Goal: Communication & Community: Answer question/provide support

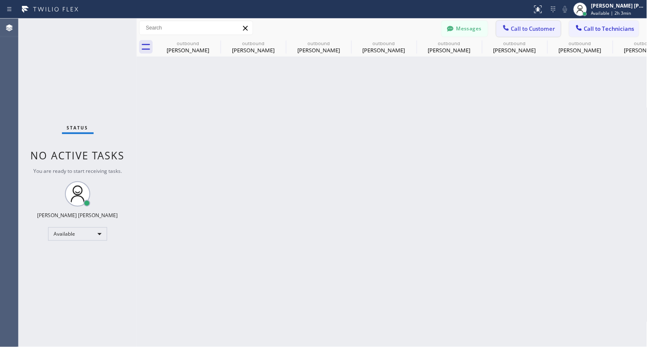
click at [529, 29] on span "Call to Customer" at bounding box center [533, 29] width 44 height 8
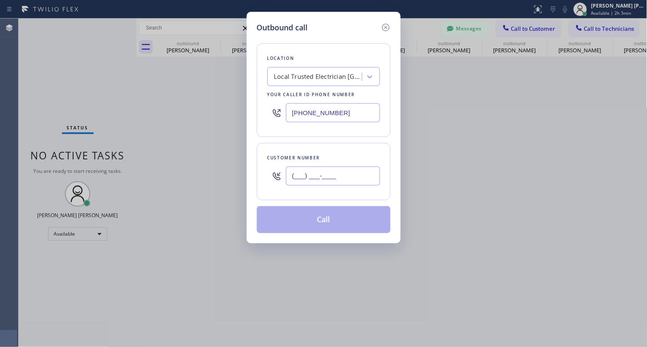
click at [326, 182] on input "(___) ___-____" at bounding box center [333, 176] width 94 height 19
paste input "949) 664-3368"
type input "[PHONE_NUMBER]"
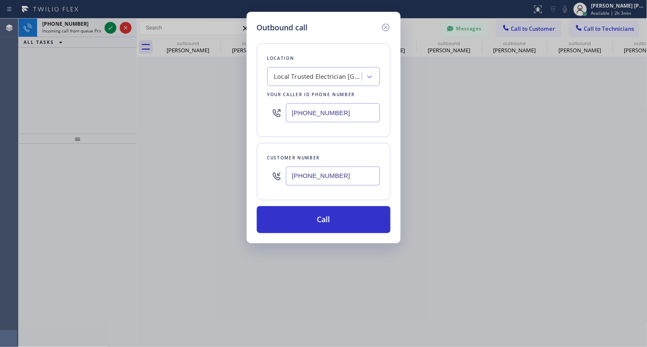
click at [299, 74] on div "Local Trusted Electrician [GEOGRAPHIC_DATA]" at bounding box center [318, 77] width 89 height 10
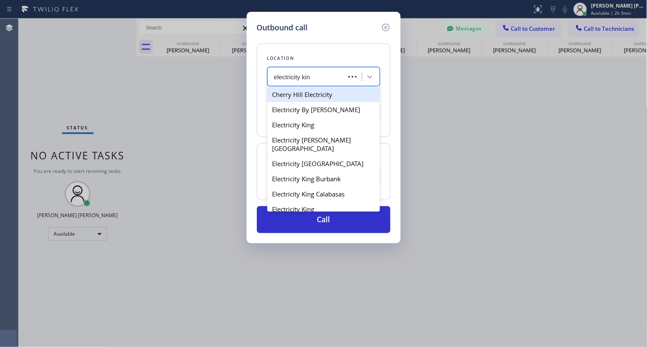
type input "electricity king"
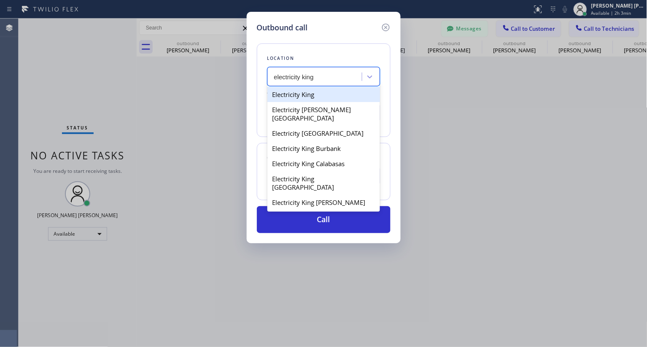
click at [305, 95] on div "Electricity King" at bounding box center [323, 94] width 113 height 15
type input "[PHONE_NUMBER]"
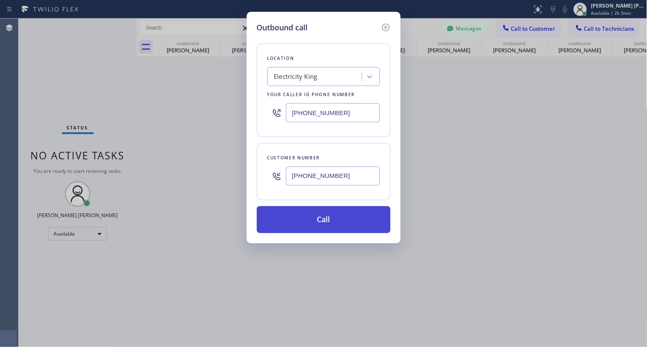
click at [311, 219] on button "Call" at bounding box center [324, 219] width 134 height 27
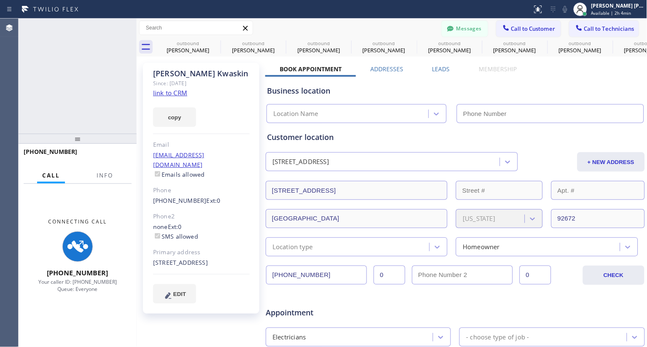
type input "[PHONE_NUMBER]"
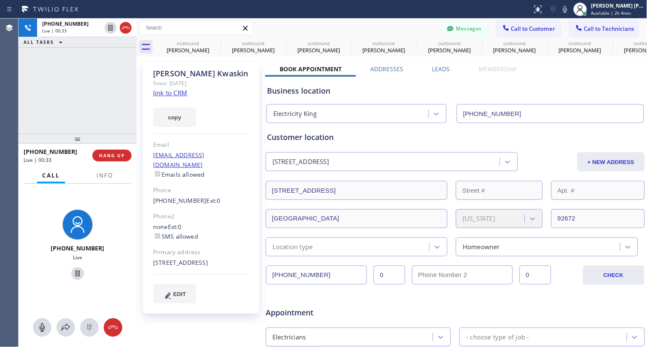
drag, startPoint x: 92, startPoint y: 102, endPoint x: 302, endPoint y: 6, distance: 230.4
click at [93, 100] on div "[PHONE_NUMBER] Live | 00:33 ALL TASKS ALL TASKS ACTIVE TASKS TASKS IN WRAP UP" at bounding box center [78, 76] width 118 height 115
click at [115, 155] on span "HANG UP" at bounding box center [112, 156] width 26 height 6
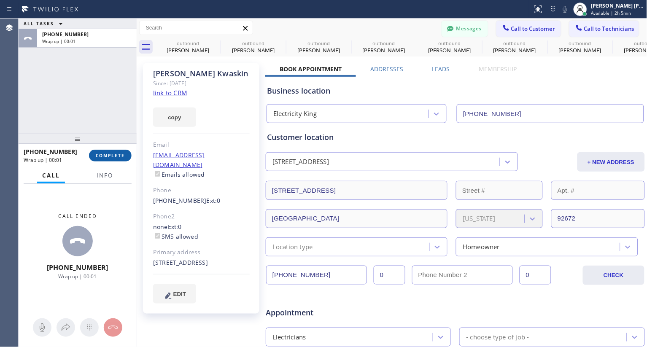
click at [107, 155] on span "COMPLETE" at bounding box center [110, 156] width 29 height 6
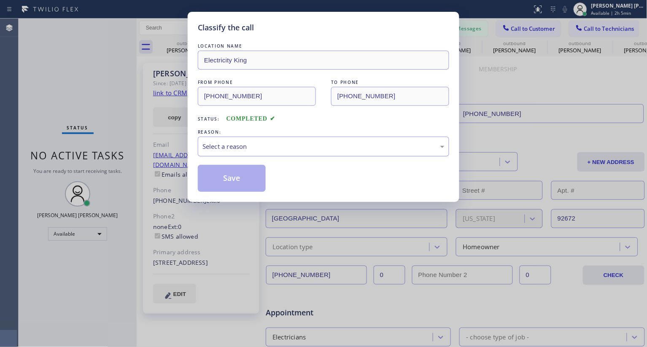
click at [260, 150] on div "Select a reason" at bounding box center [323, 147] width 242 height 10
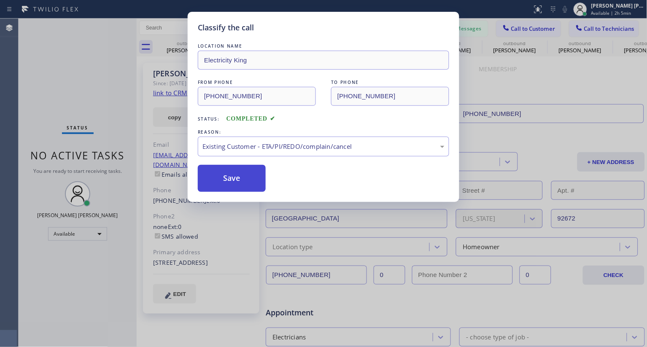
click at [239, 183] on button "Save" at bounding box center [232, 178] width 68 height 27
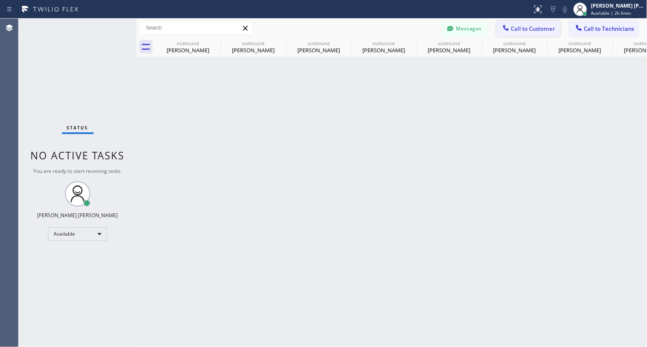
click at [531, 26] on span "Call to Customer" at bounding box center [533, 29] width 44 height 8
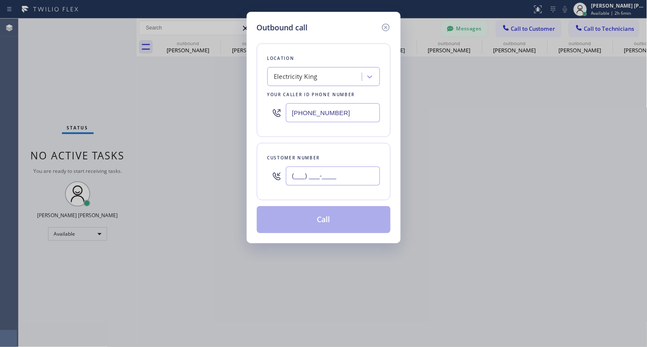
click at [352, 172] on input "(___) ___-____" at bounding box center [333, 176] width 94 height 19
paste input "714) 928-9123"
type input "[PHONE_NUMBER]"
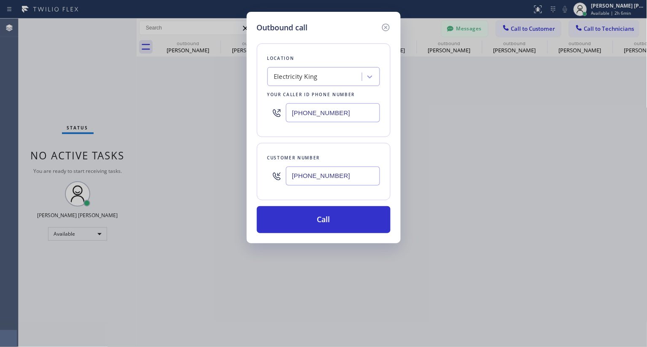
click at [322, 73] on div "Electricity King" at bounding box center [316, 77] width 92 height 15
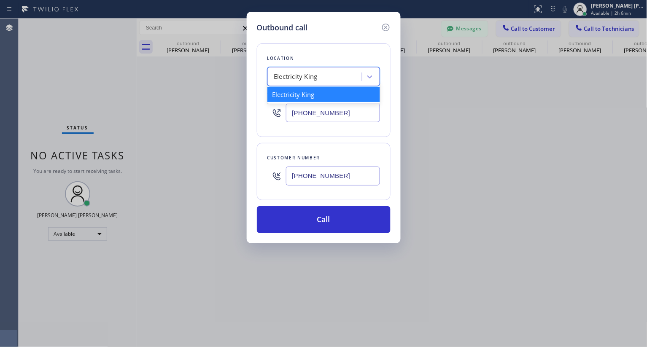
paste input "Blue Moon Electrical [GEOGRAPHIC_DATA]"
type input "Blue Moon Electrical [GEOGRAPHIC_DATA]"
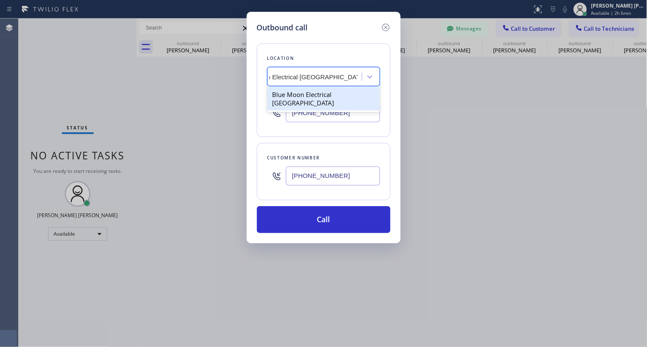
click at [336, 103] on div "Blue Moon Electrical [GEOGRAPHIC_DATA]" at bounding box center [323, 99] width 113 height 24
type input "[PHONE_NUMBER]"
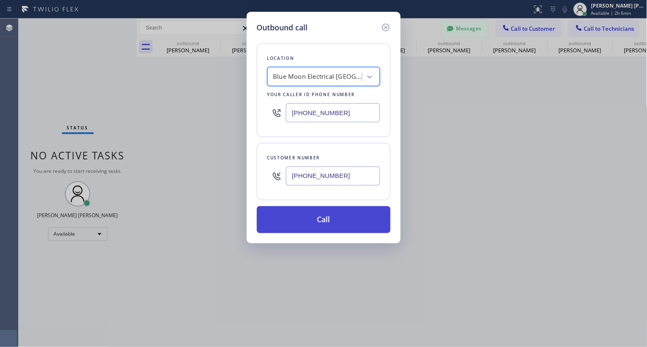
click at [313, 224] on button "Call" at bounding box center [324, 219] width 134 height 27
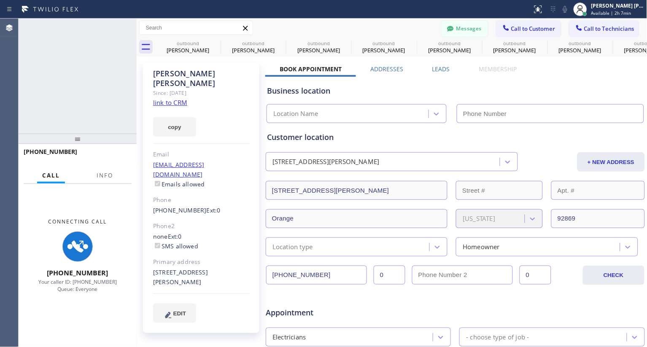
type input "[PHONE_NUMBER]"
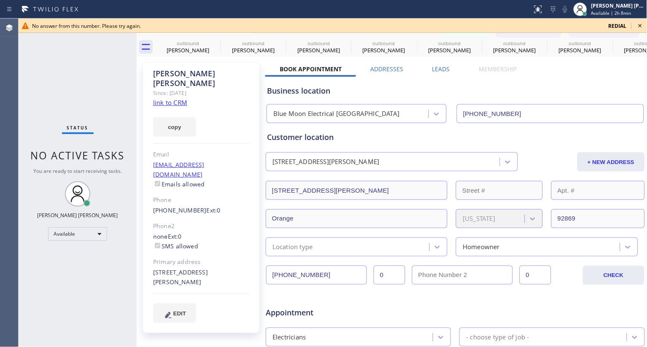
click at [621, 26] on span "redial" at bounding box center [618, 25] width 18 height 7
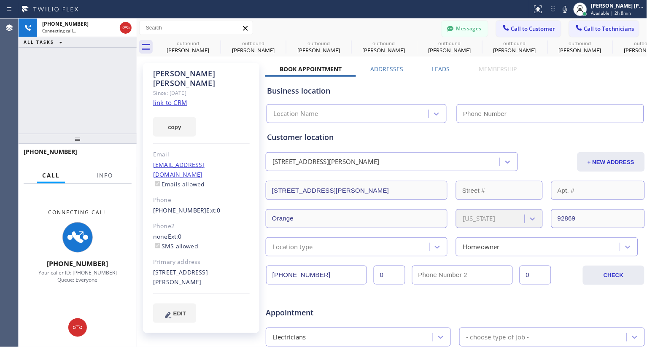
type input "[PHONE_NUMBER]"
click at [193, 340] on div "[PERSON_NAME] Since: [DATE] link to CRM copy Email [EMAIL_ADDRESS][DOMAIN_NAME]…" at bounding box center [202, 332] width 127 height 547
click at [95, 94] on div "[PHONE_NUMBER] Connecting call… ALL TASKS ALL TASKS ACTIVE TASKS TASKS IN WRAP …" at bounding box center [78, 76] width 118 height 115
drag, startPoint x: 108, startPoint y: 320, endPoint x: 109, endPoint y: 307, distance: 13.9
click at [108, 320] on div at bounding box center [78, 327] width 118 height 19
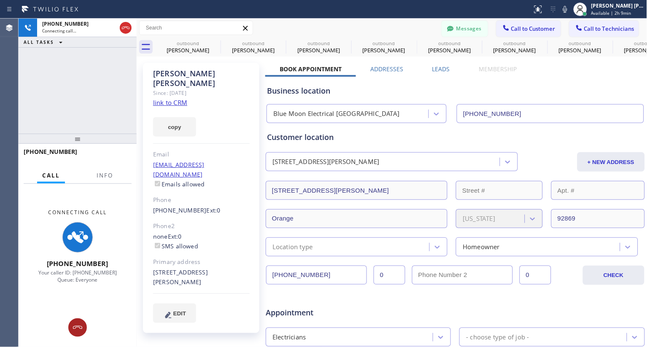
click at [80, 323] on icon at bounding box center [78, 328] width 10 height 10
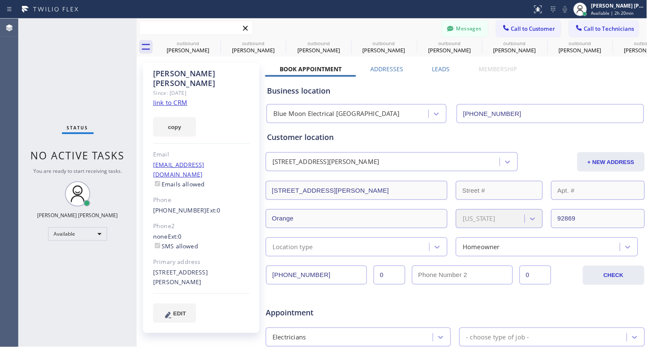
click at [202, 30] on input "text" at bounding box center [196, 27] width 113 height 13
click at [494, 82] on div "Business location Blue Moon Electrical [GEOGRAPHIC_DATA] [PHONE_NUMBER]" at bounding box center [455, 100] width 380 height 46
